Goal: Check status: Check status

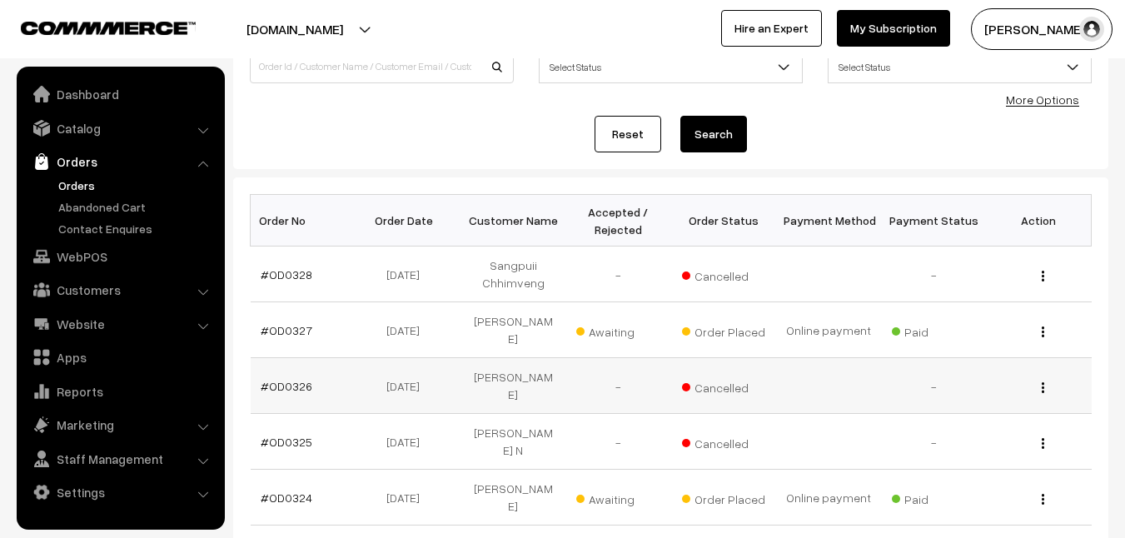
scroll to position [161, 0]
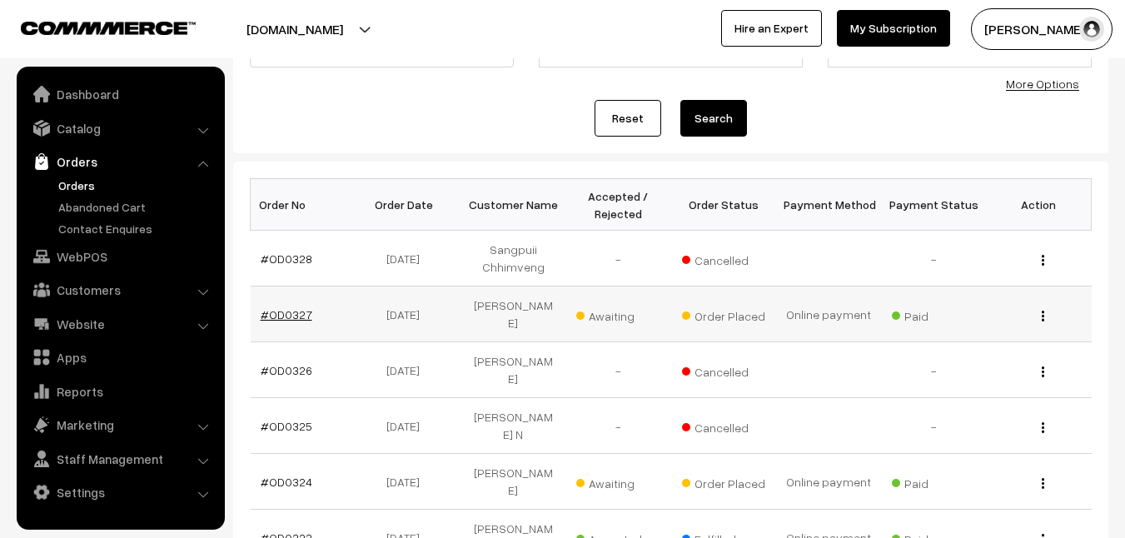
click at [280, 310] on link "#OD0327" at bounding box center [287, 314] width 52 height 14
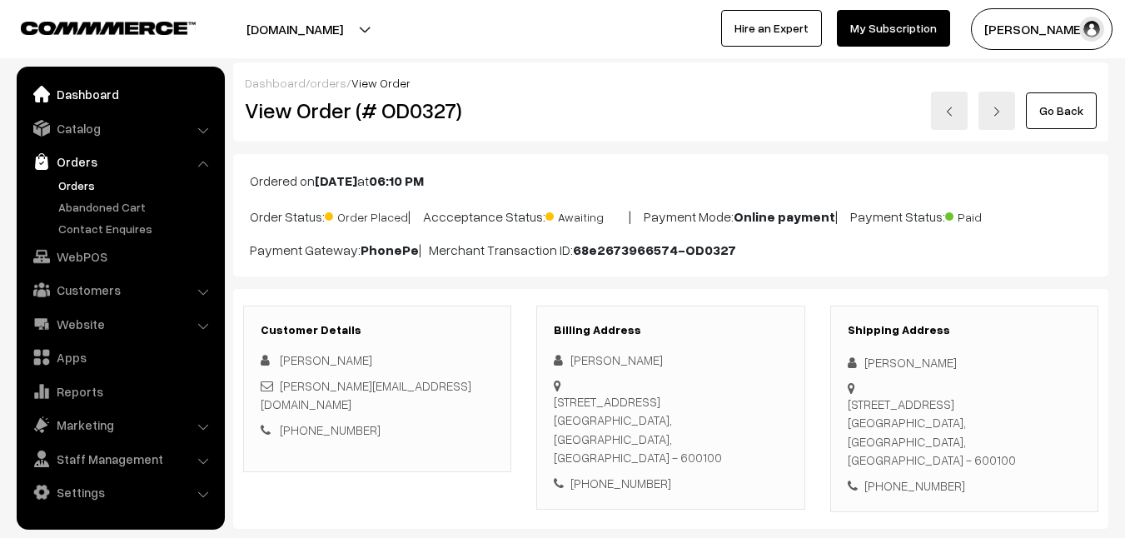
click at [83, 91] on link "Dashboard" at bounding box center [120, 94] width 198 height 30
